Goal: Information Seeking & Learning: Learn about a topic

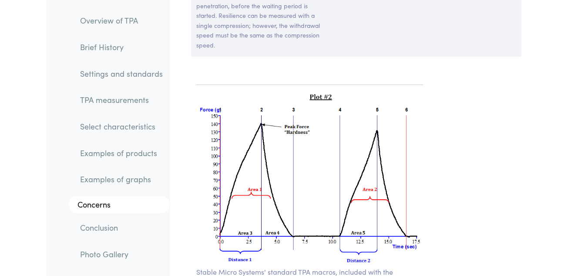
scroll to position [7031, 0]
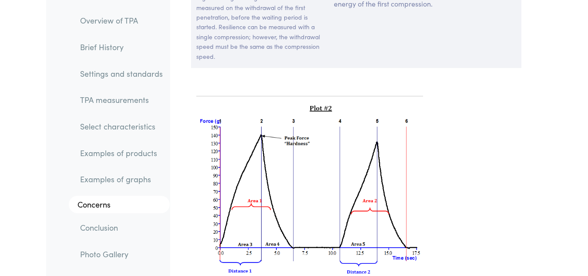
click at [105, 152] on link "Examples of products" at bounding box center [121, 153] width 97 height 20
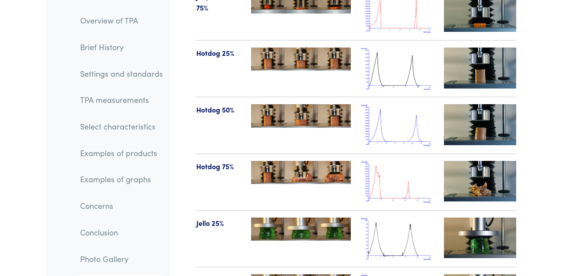
scroll to position [10882, 0]
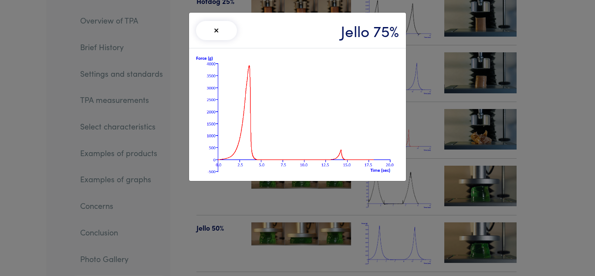
click at [217, 32] on button "×" at bounding box center [216, 30] width 41 height 19
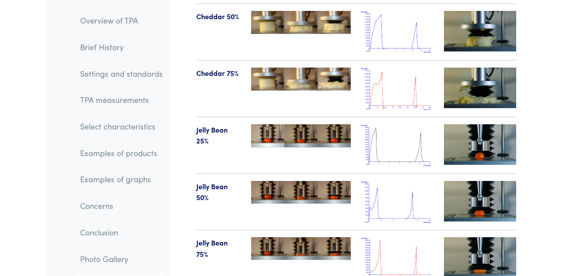
scroll to position [10584, 0]
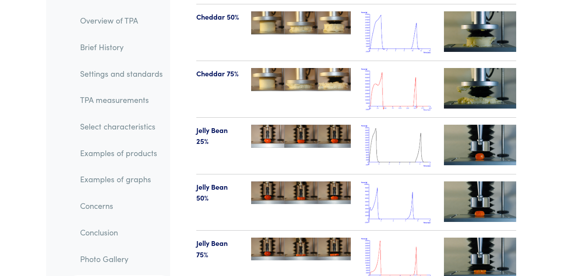
click at [387, 237] on img at bounding box center [397, 258] width 72 height 42
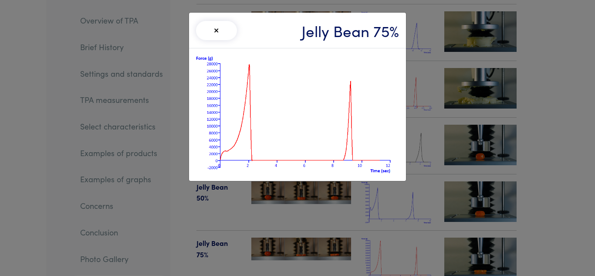
click at [420, 101] on div "× Jelly Bean 75%" at bounding box center [297, 138] width 595 height 276
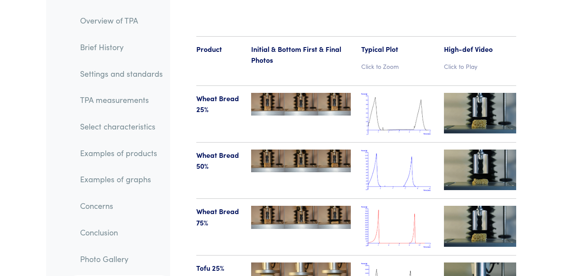
scroll to position [10081, 0]
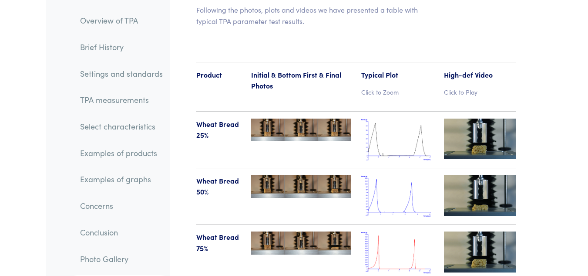
click at [115, 101] on link "TPA measurements" at bounding box center [121, 100] width 97 height 20
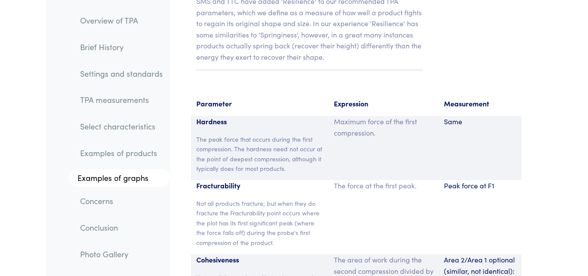
scroll to position [6448, 0]
click at [430, 116] on p "Maximum force of the first compression." at bounding box center [384, 127] width 100 height 22
